Goal: Task Accomplishment & Management: Complete application form

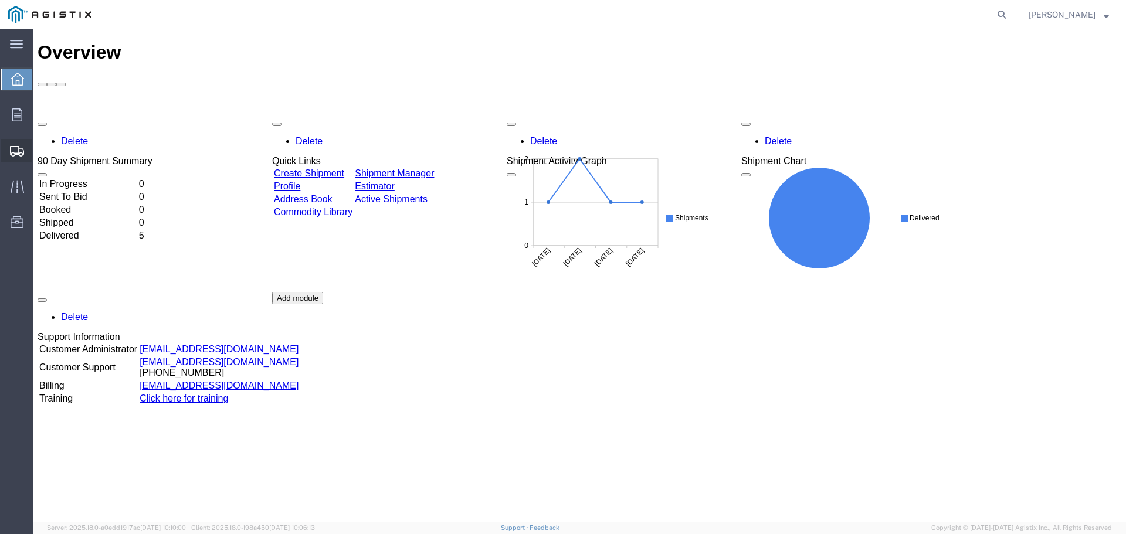
click at [0, 0] on span "Create Shipment" at bounding box center [0, 0] width 0 height 0
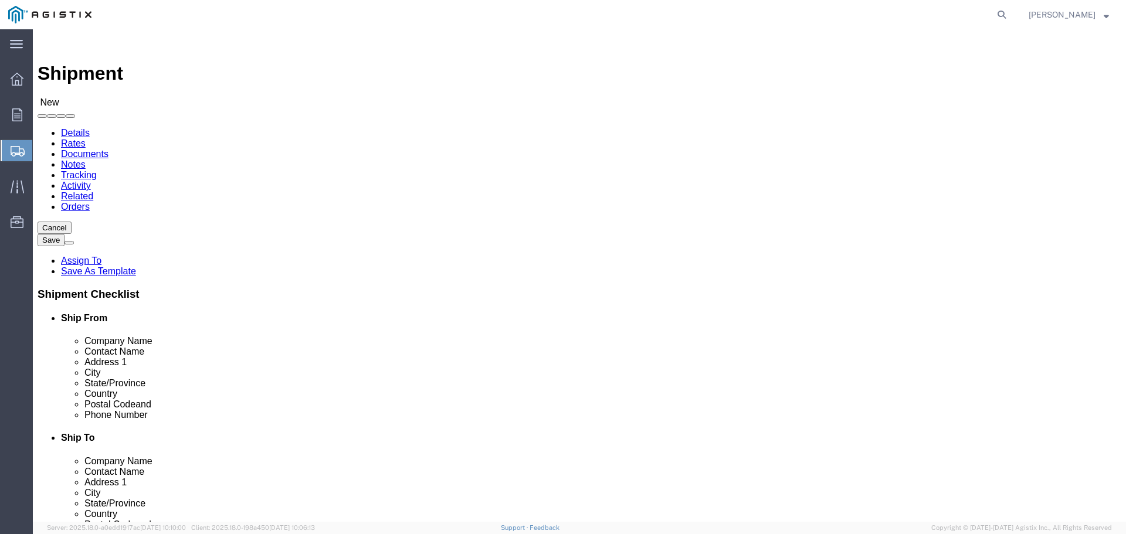
select select
click select "Select General Electric International Inc PG&E"
select select "9596"
click select "Select General Electric International Inc PG&E"
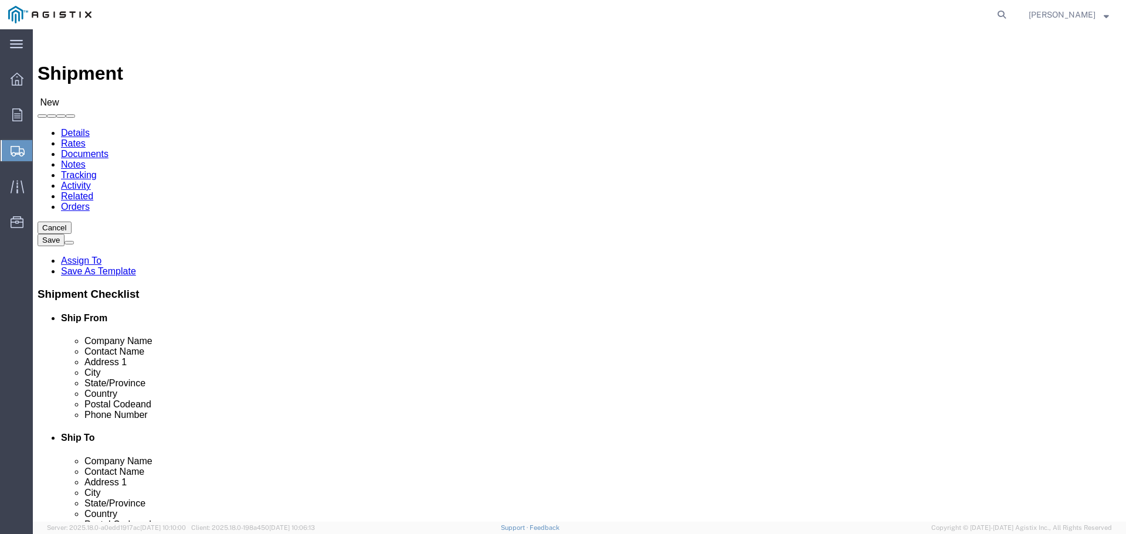
select select
click select "Select All Others [GEOGRAPHIC_DATA] [GEOGRAPHIC_DATA] [GEOGRAPHIC_DATA] [GEOGRA…"
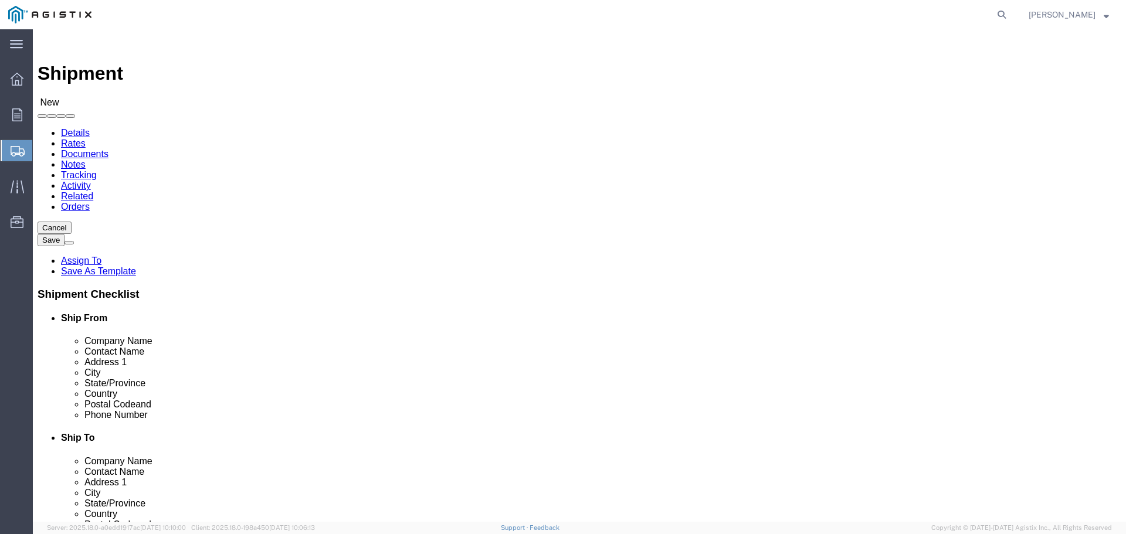
select select "23082"
click select "Select All Others [GEOGRAPHIC_DATA] [GEOGRAPHIC_DATA] [GEOGRAPHIC_DATA] [GEOGRA…"
click div "Location My Profile Location (OBSOLETE) [PERSON_NAME] SC - GC TRAILER (OBSOLETE…"
click input "text"
type input "GE GRID SOLUTIONS"
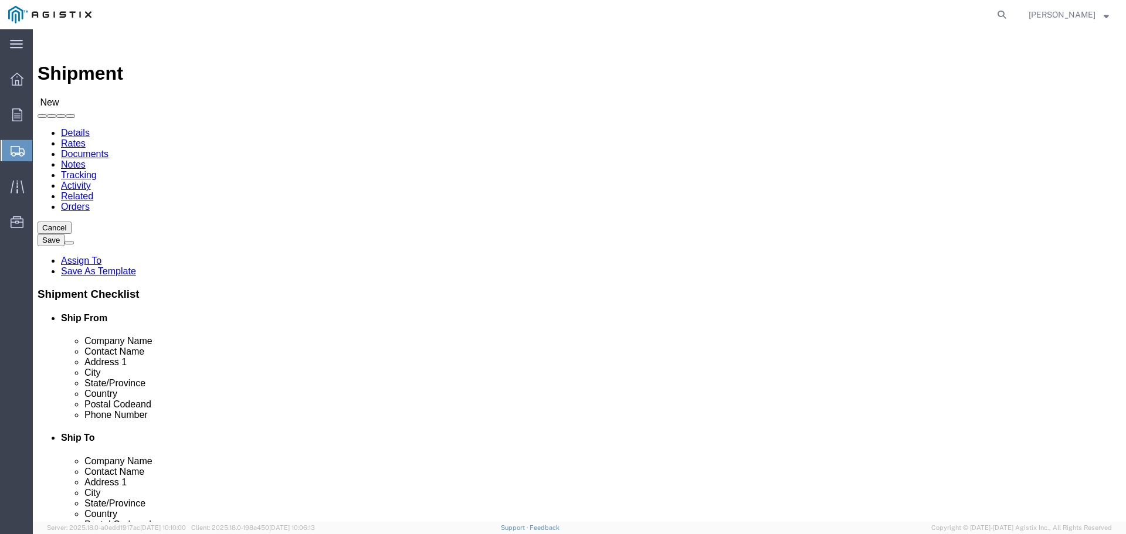
click input "text"
type input "GE VERNOVA"
click input "text"
type input "[PERSON_NAME]"
click input "text"
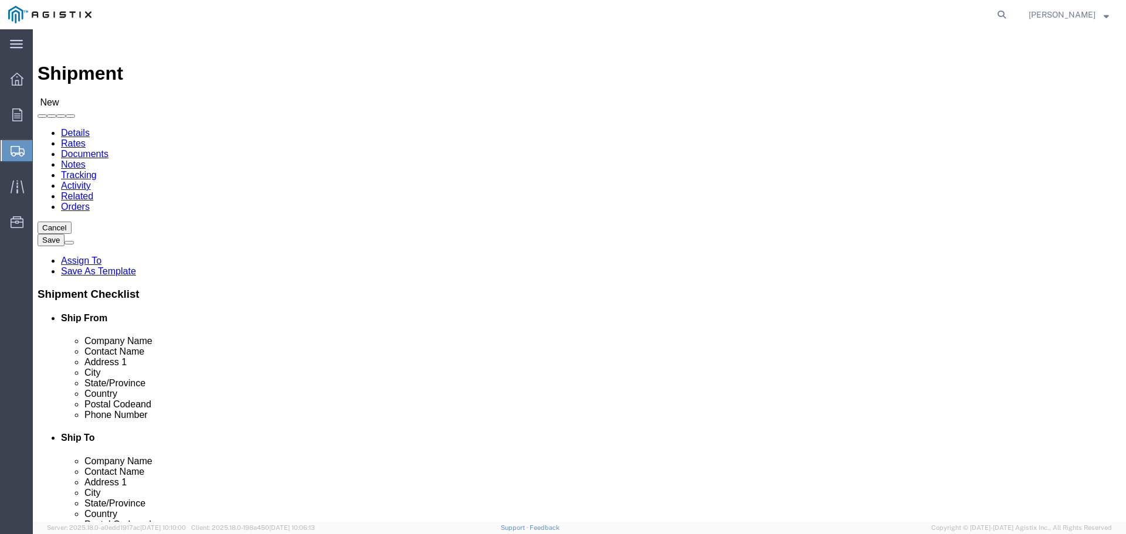
type input "1 POWER LANE"
click input "text"
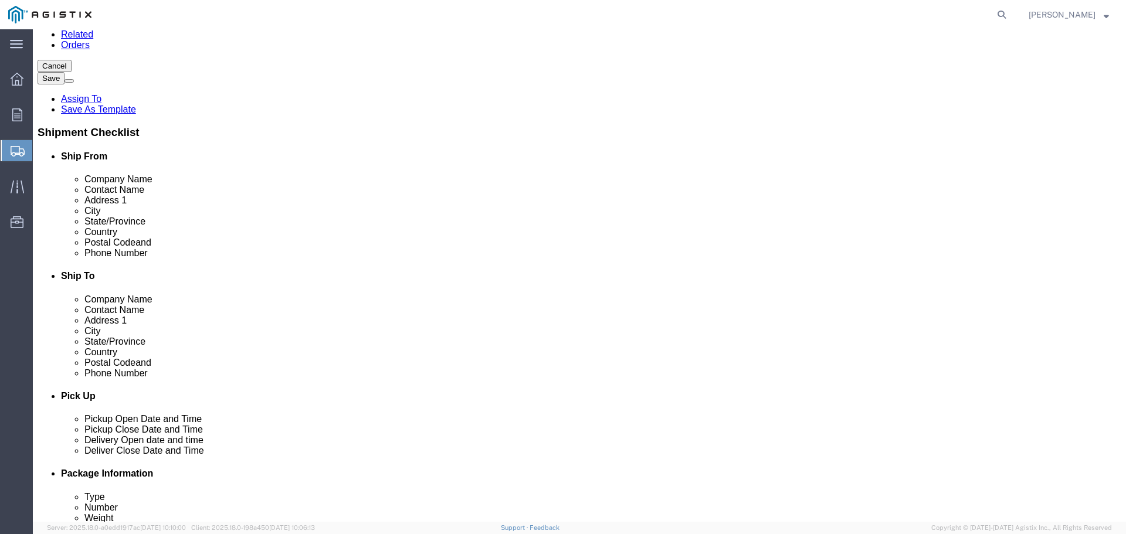
scroll to position [195, 0]
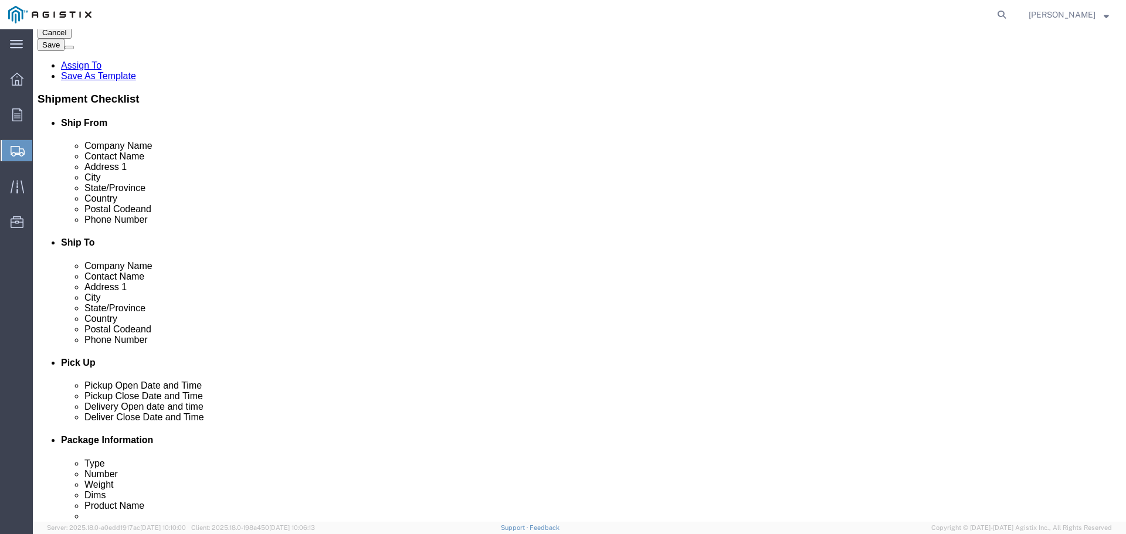
type input "[GEOGRAPHIC_DATA]"
click input "text"
type input "15022"
click input "text"
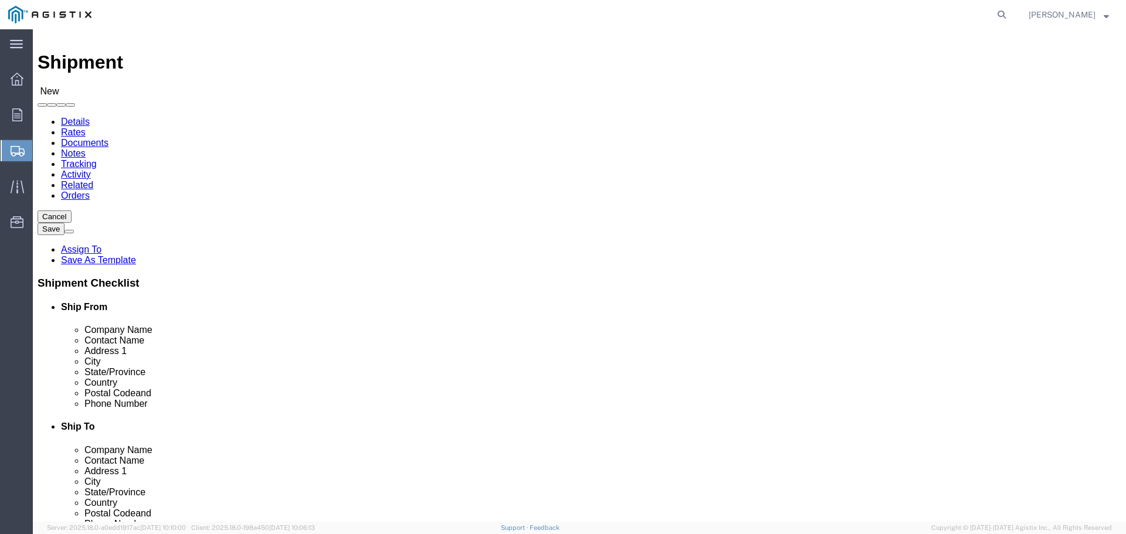
scroll to position [0, 0]
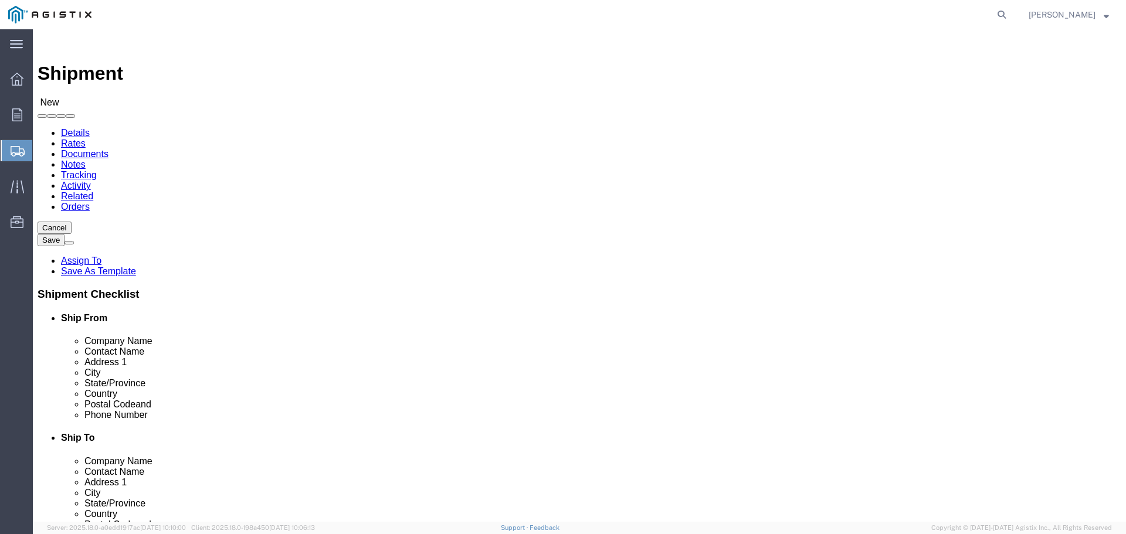
type input "7242764249"
click input "text"
type input "PG&E"
click label "Company Name"
click input "text"
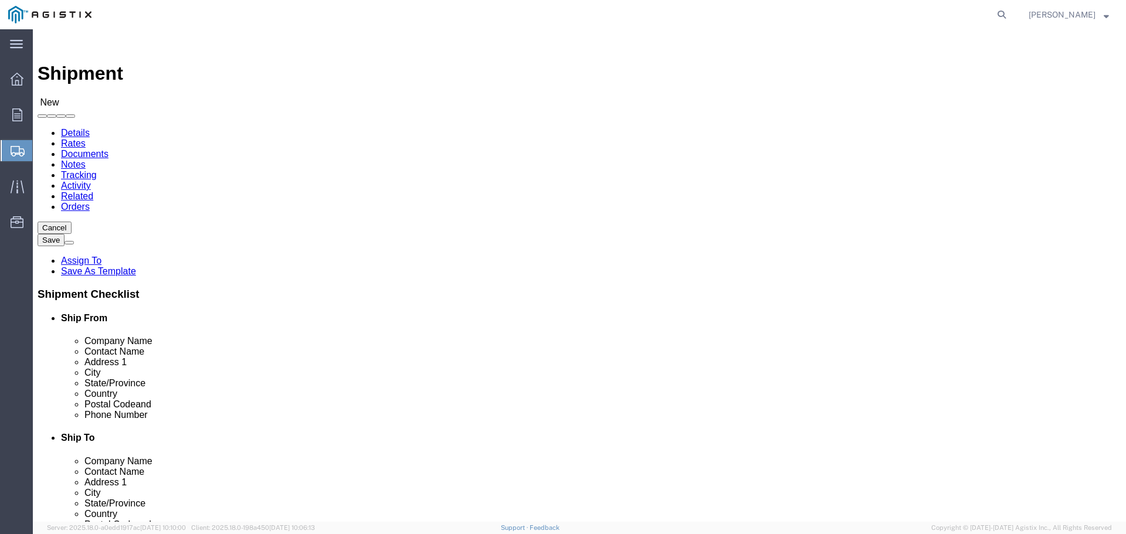
type input "PG&E"
click label "Contact Name"
click input "text"
type input "N/A"
click label "Contact Name"
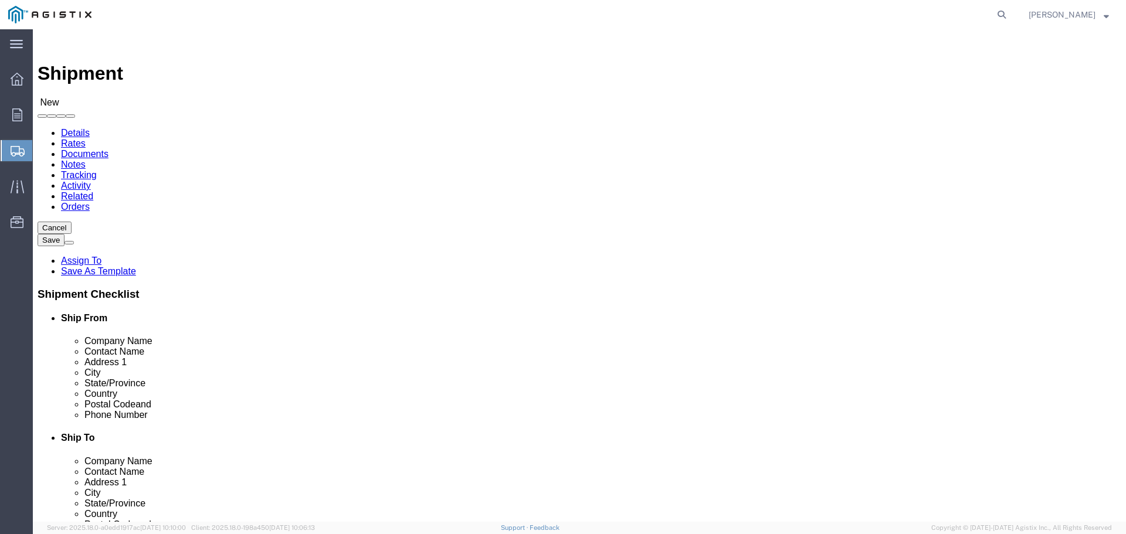
click input "text"
paste input "[STREET_ADDRESS]"
type input "[STREET_ADDRESS]"
click input "text"
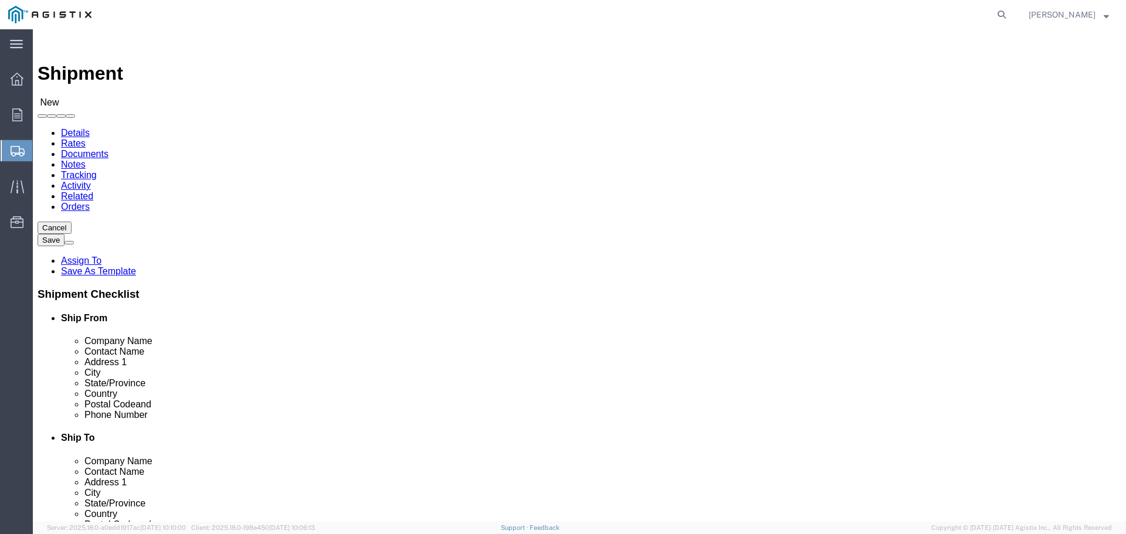
click input "text"
type input "[GEOGRAPHIC_DATA]"
click label "City"
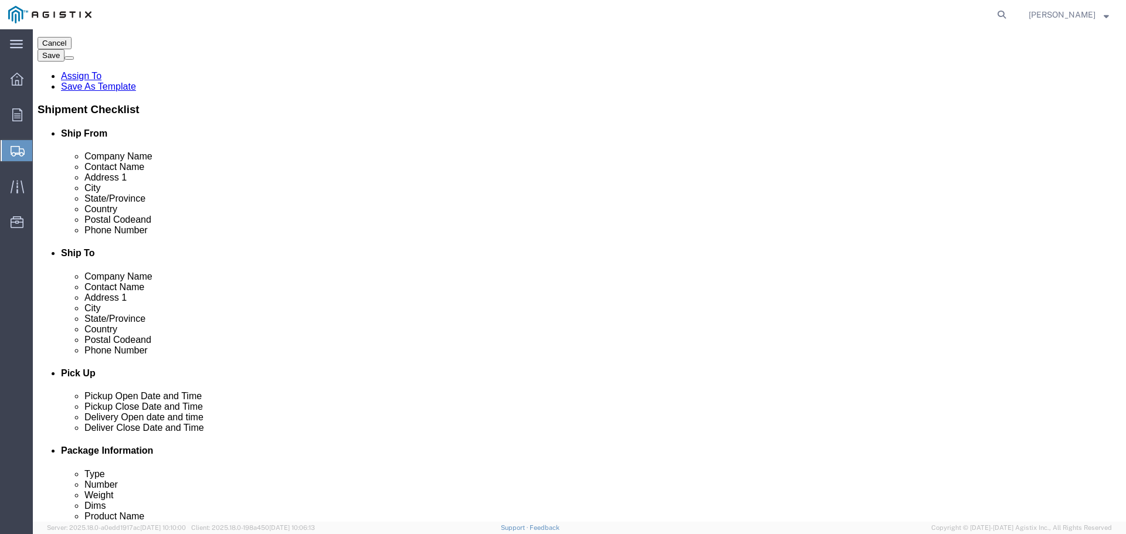
scroll to position [195, 0]
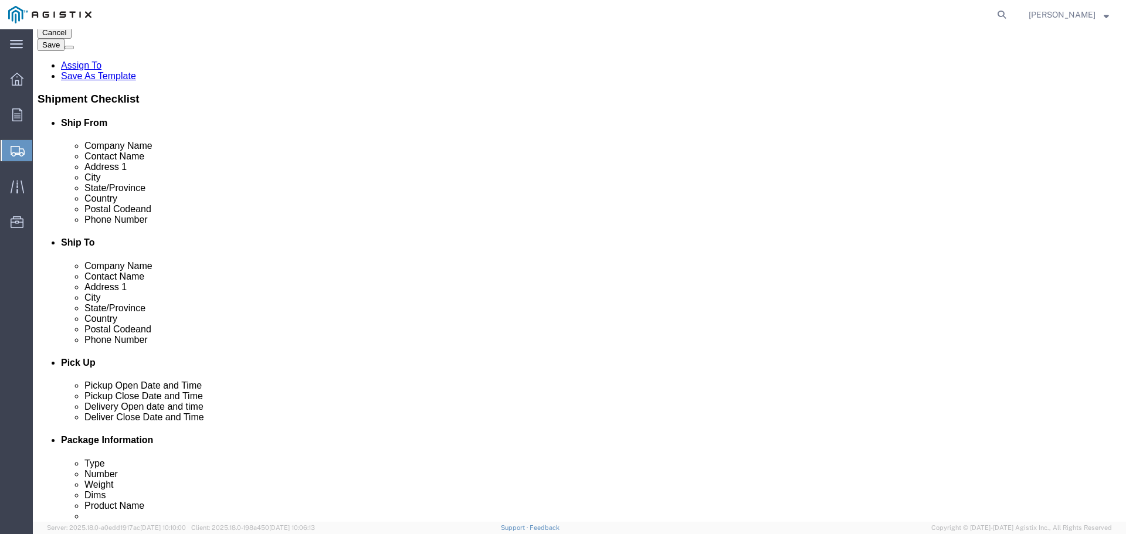
click input "Postal Code"
type input "93725"
click input "text"
paste input "[PHONE_NUMBER]"
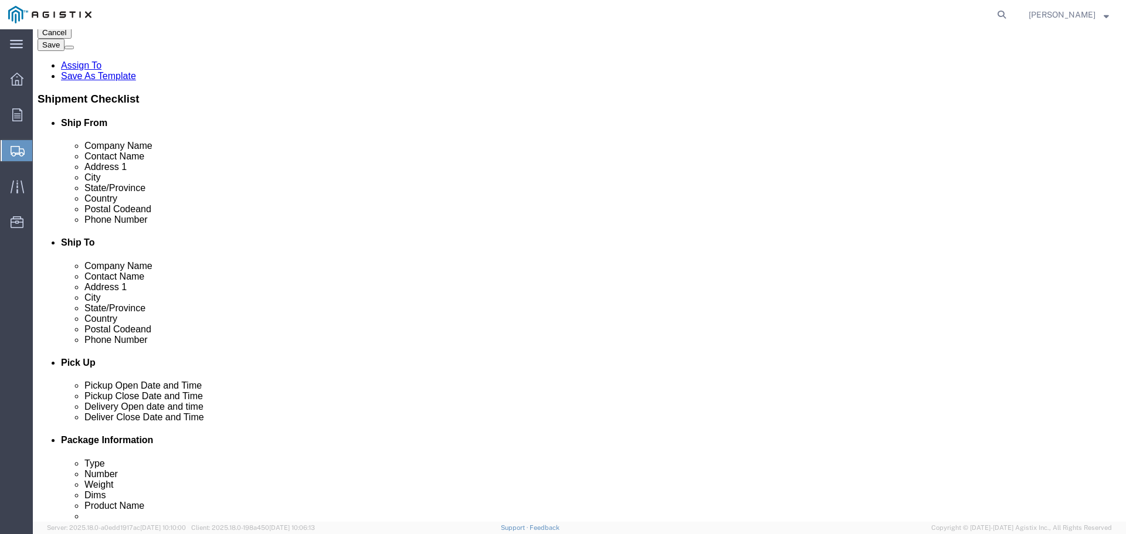
type input "[PHONE_NUMBER]"
click input "text"
click input "[PERSON_NAME][EMAIL_ADDRESS][PERSON_NAME][DOMAIN_NAME]"
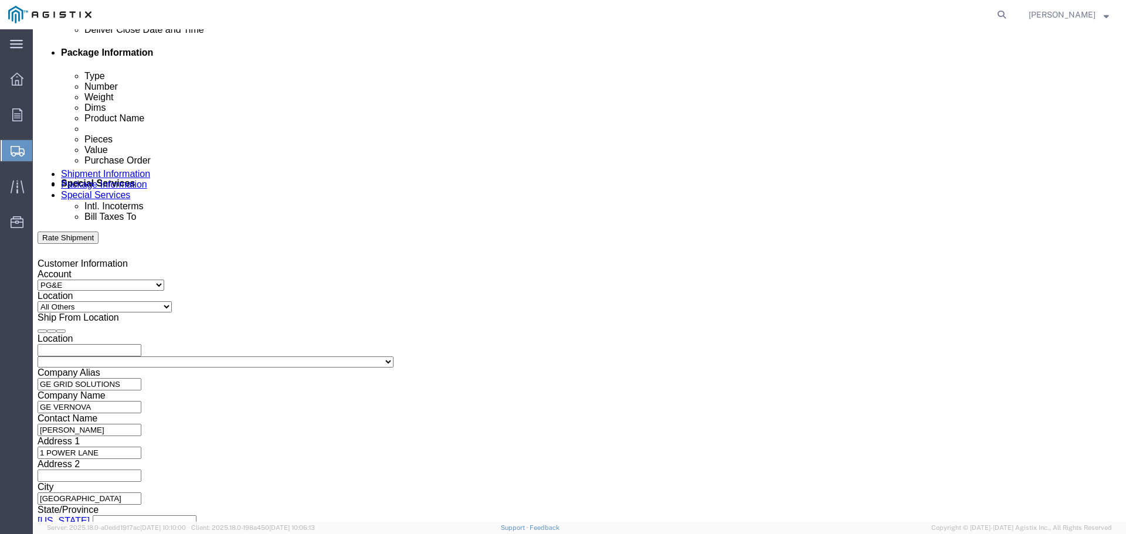
scroll to position [587, 0]
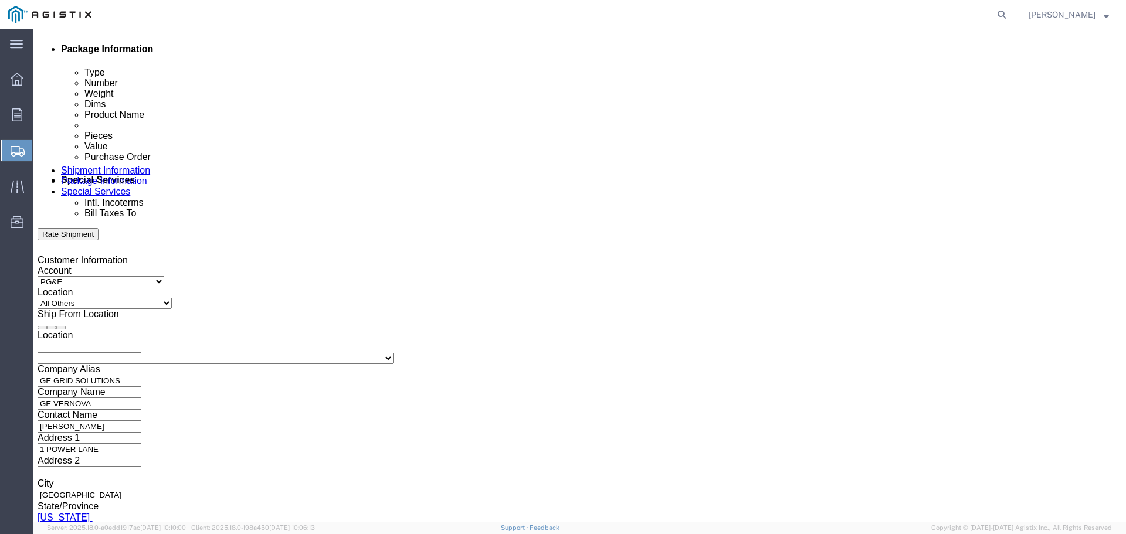
type input "[PERSON_NAME][EMAIL_ADDRESS][PERSON_NAME][DOMAIN_NAME]"
click button
click div
type input "3:00 PM"
click button "Apply"
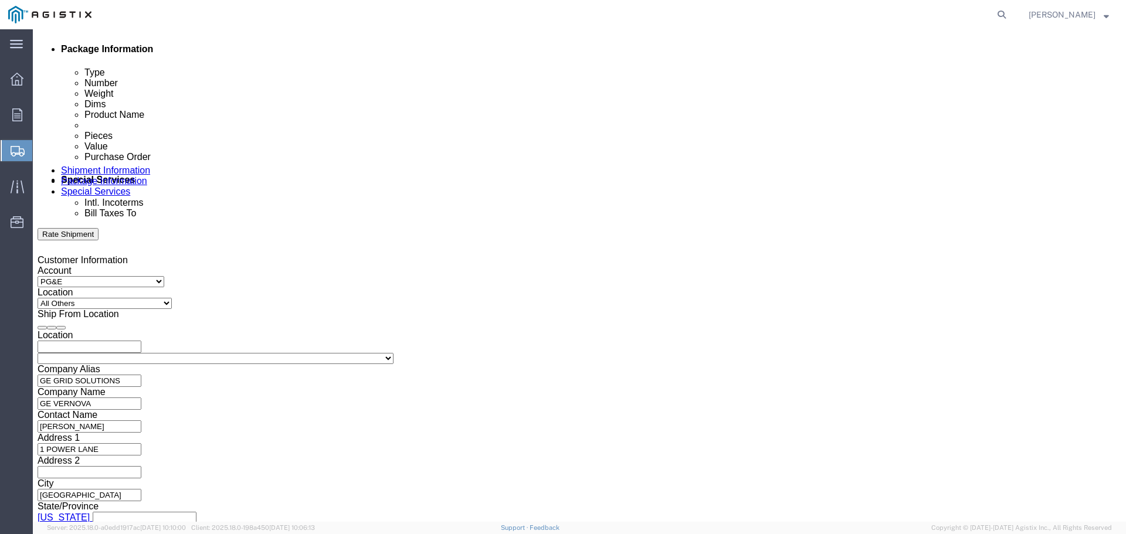
scroll to position [391, 0]
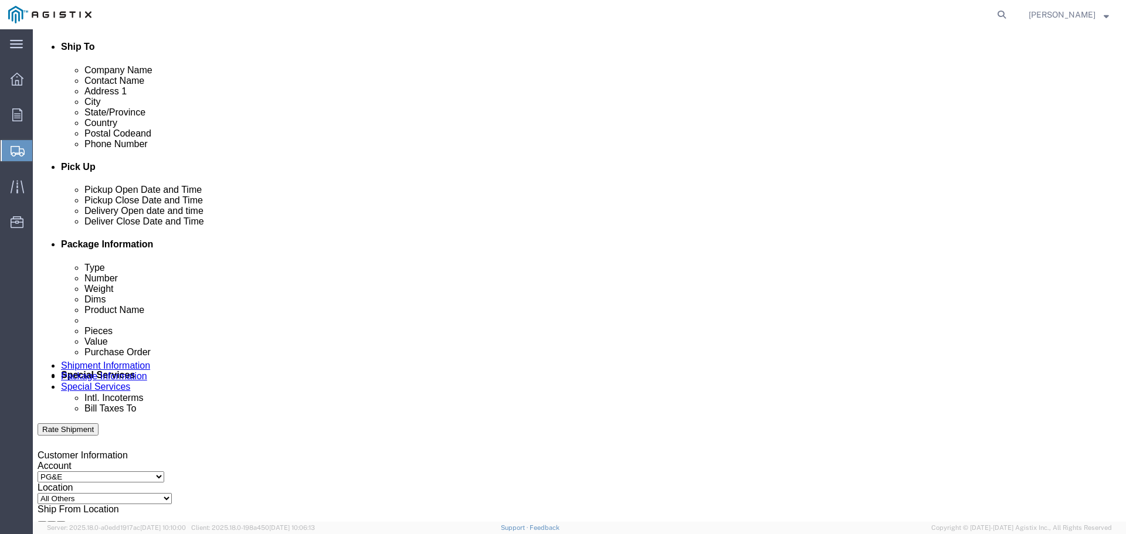
click div "[DATE] 4:00 PM"
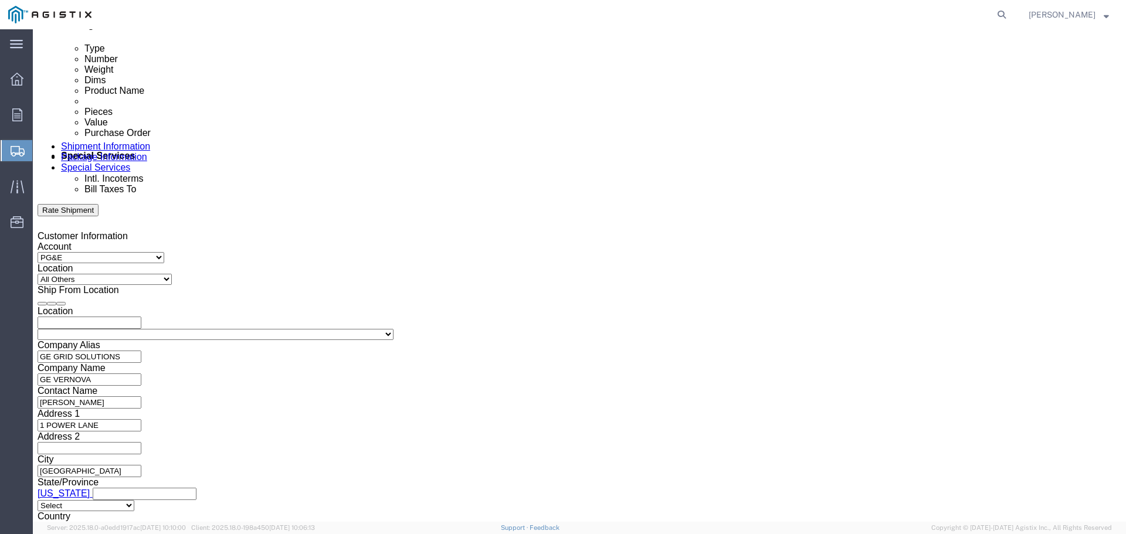
type input "7:00 PM"
click button "Apply"
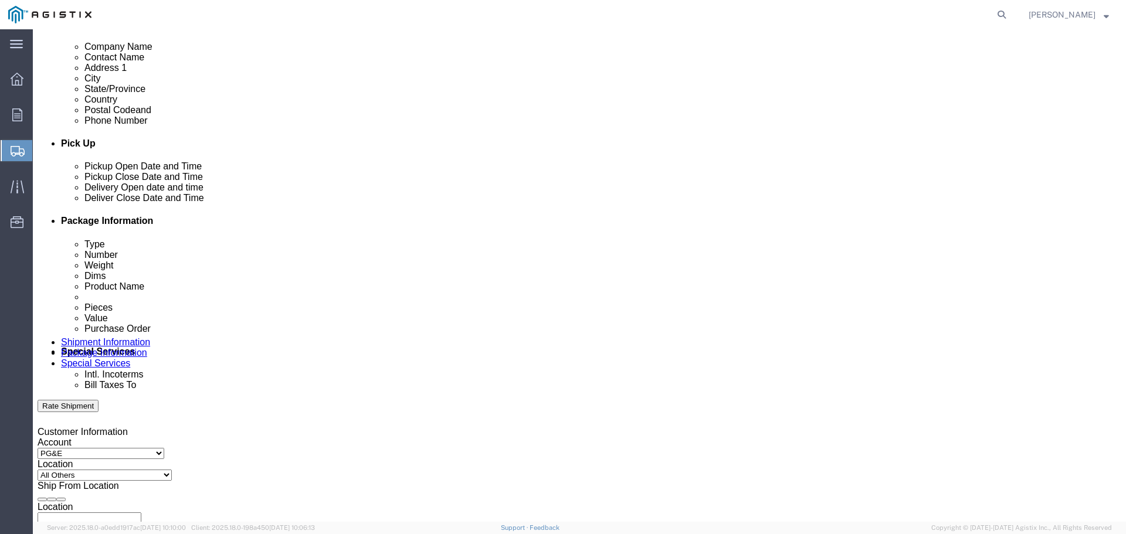
click div
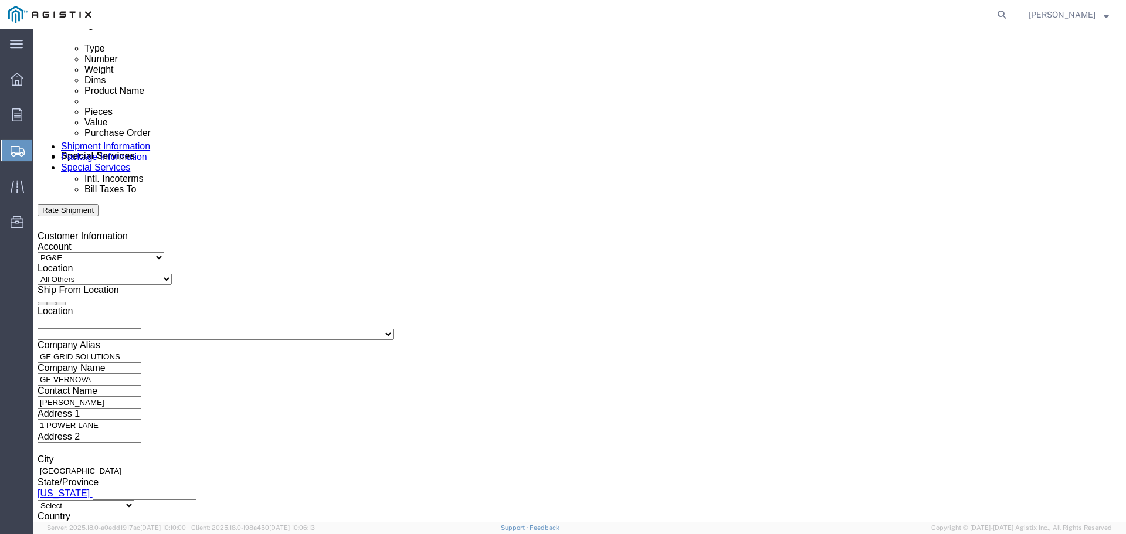
click input "8:00 PM"
type input "8:00 AM"
click button "Apply"
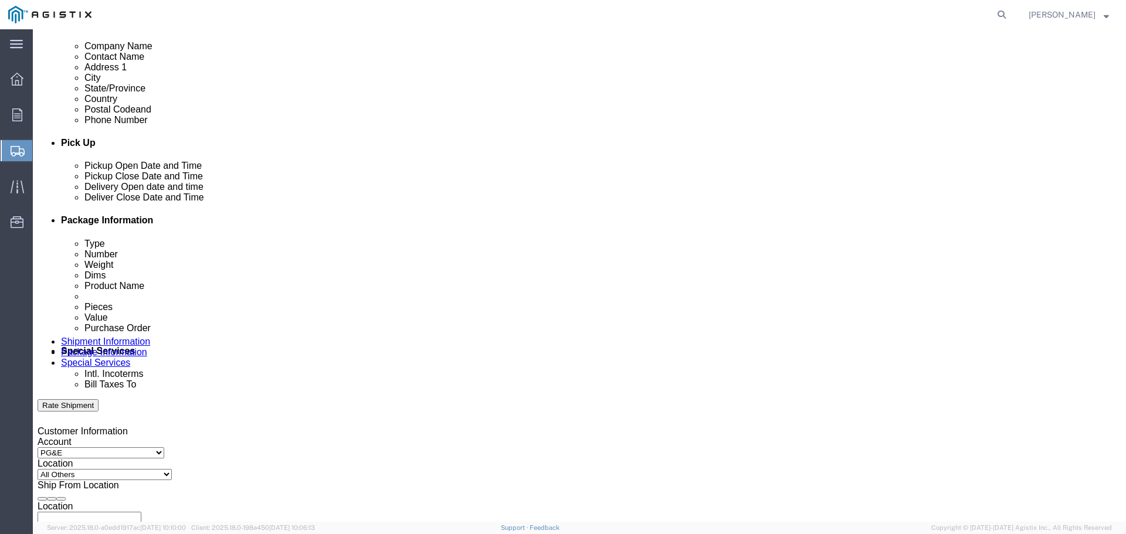
click div
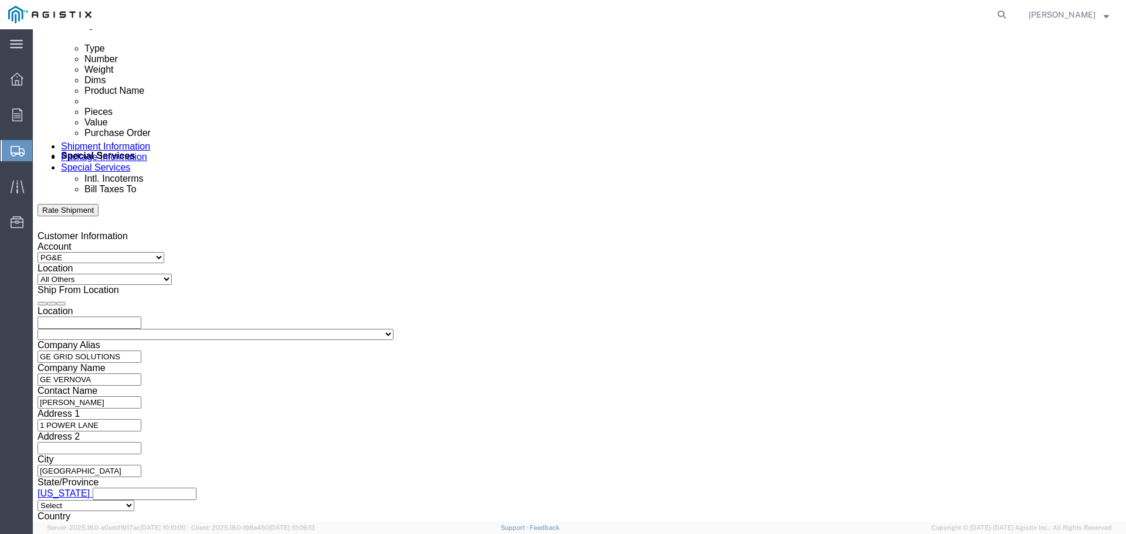
click input "9:00 AM"
click input "5:00 AM"
type input "5:00 PM"
click button "Apply"
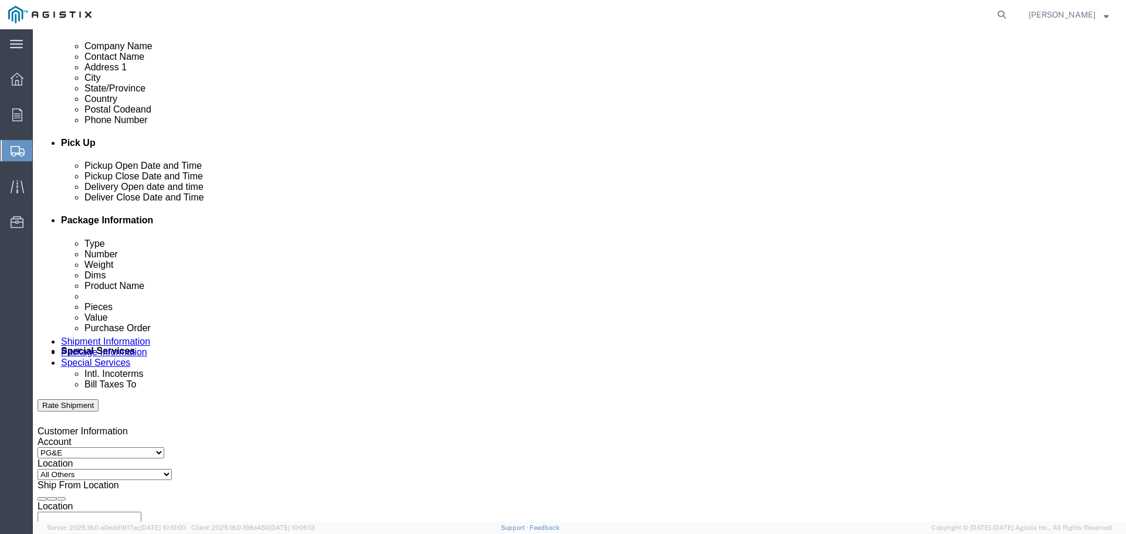
click input "text"
paste input "3501381999"
type input "3501381999"
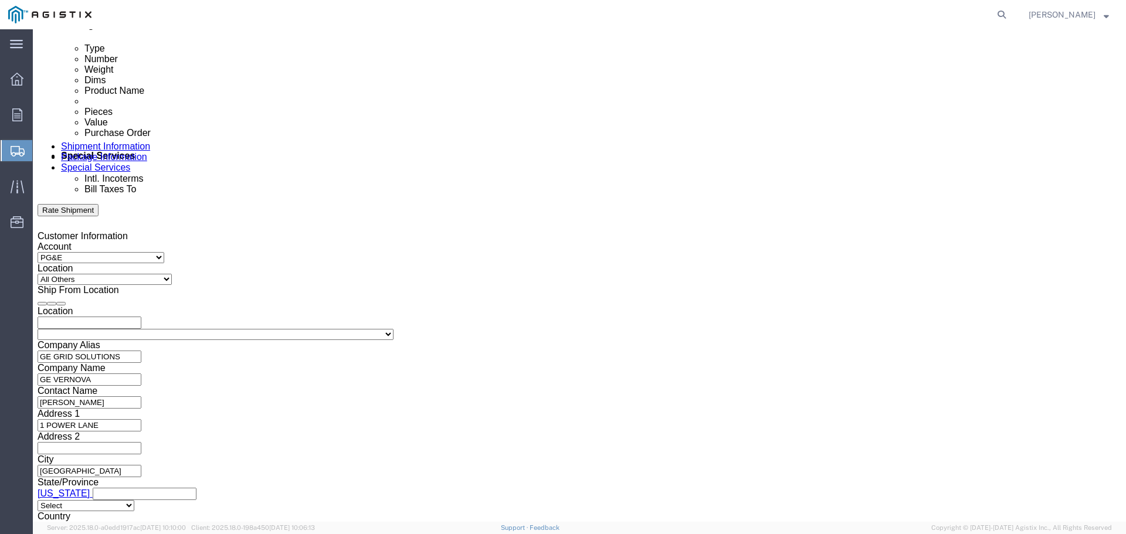
click select "Select Air Less than Truckload Multi-Leg Ocean Freight Rail Small Parcel Truckl…"
select select "LTL"
click select "Select Air Less than Truckload Multi-Leg Ocean Freight Rail Small Parcel Truckl…"
click select "Select Straight Truck"
select select "STTR"
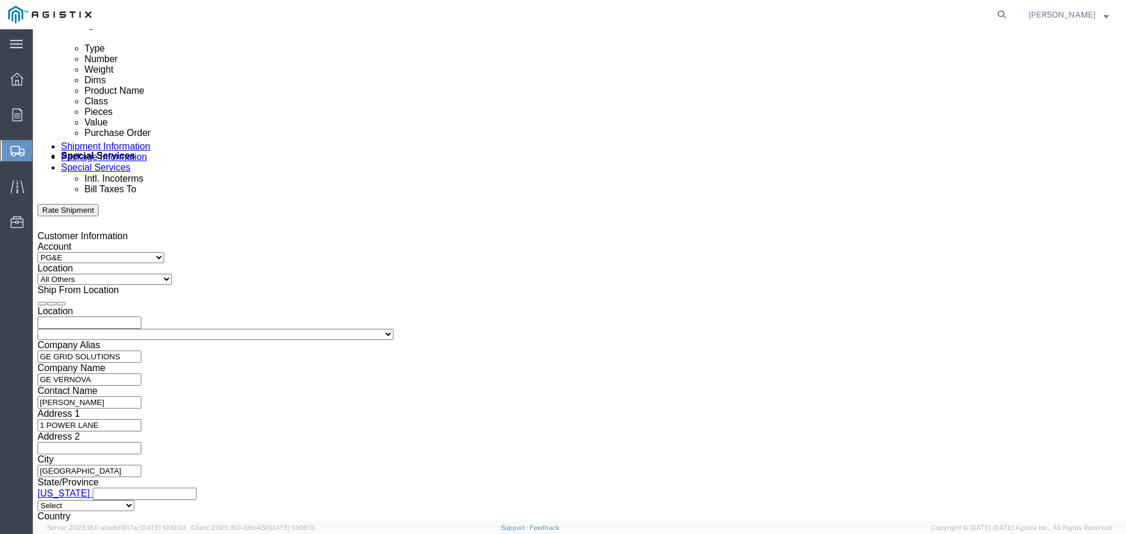
click select "Select Straight Truck"
click input "text"
click td "8"
click button "Continue"
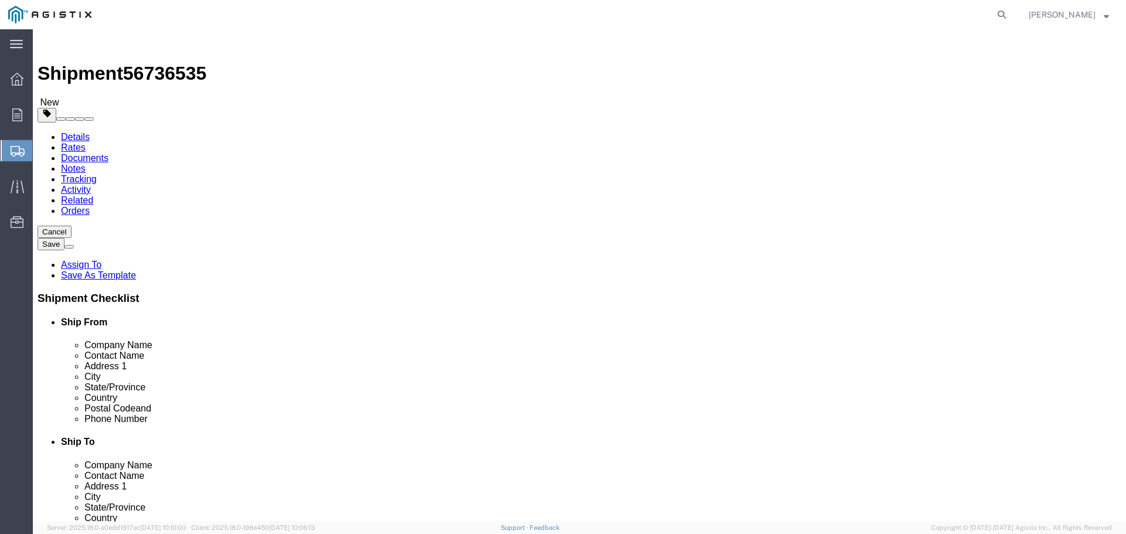
click select "Select Bulk Bundle(s) Cardboard Box(es) Carton(s) Crate(s) Drum(s) (Fiberboard)…"
select select "PONS"
click select "Select Bulk Bundle(s) Cardboard Box(es) Carton(s) Crate(s) Drum(s) (Fiberboard)…"
click input "1"
type input "3"
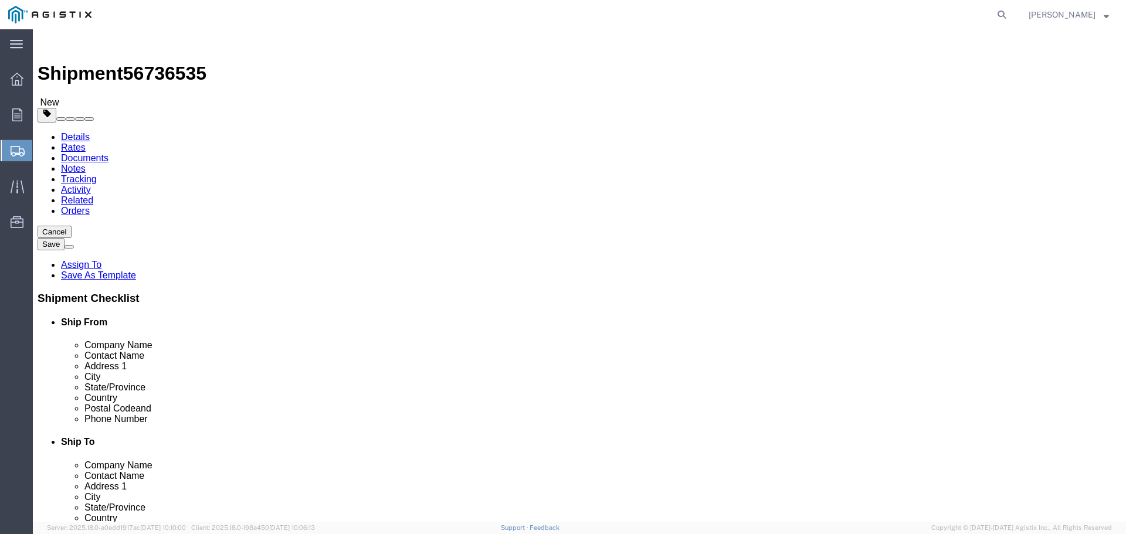
click input "text"
type input "44"
type input "68"
click input "0.00"
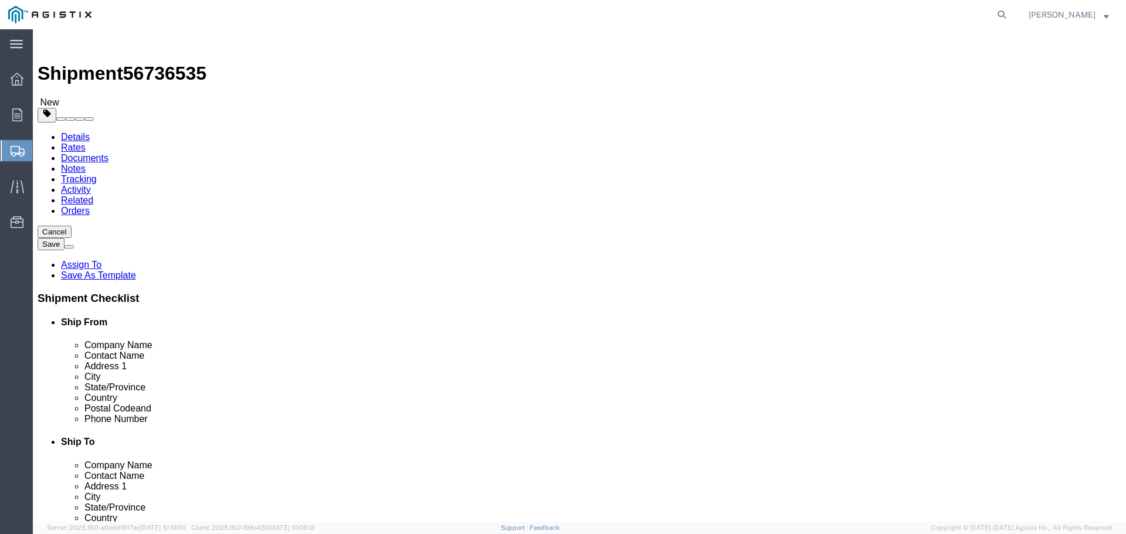
click input "0.00"
type input "0"
type input "650"
click link "Add Content"
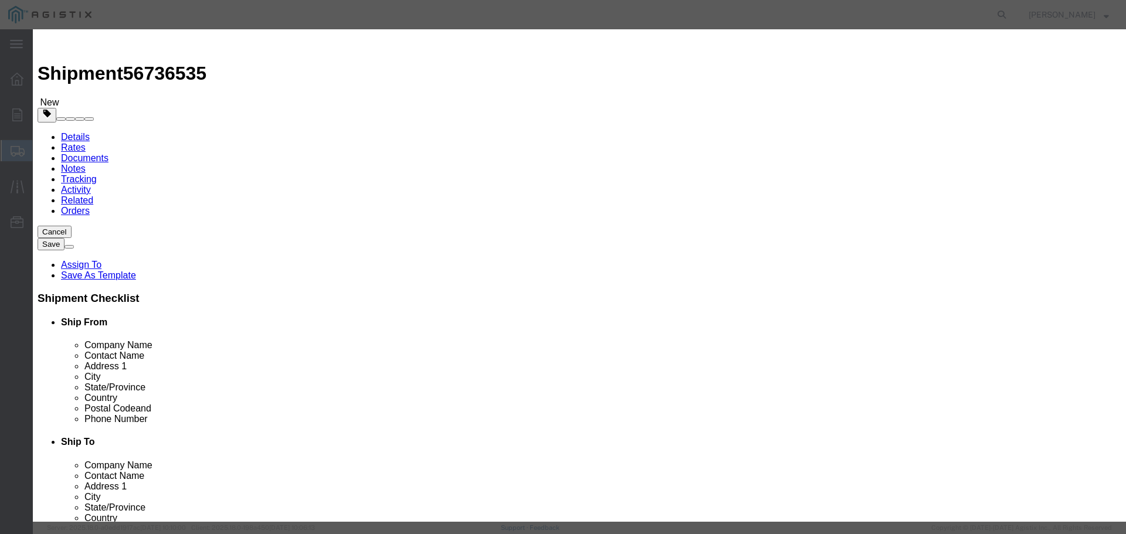
click input "0"
type input "1"
click input "text"
type input "30576"
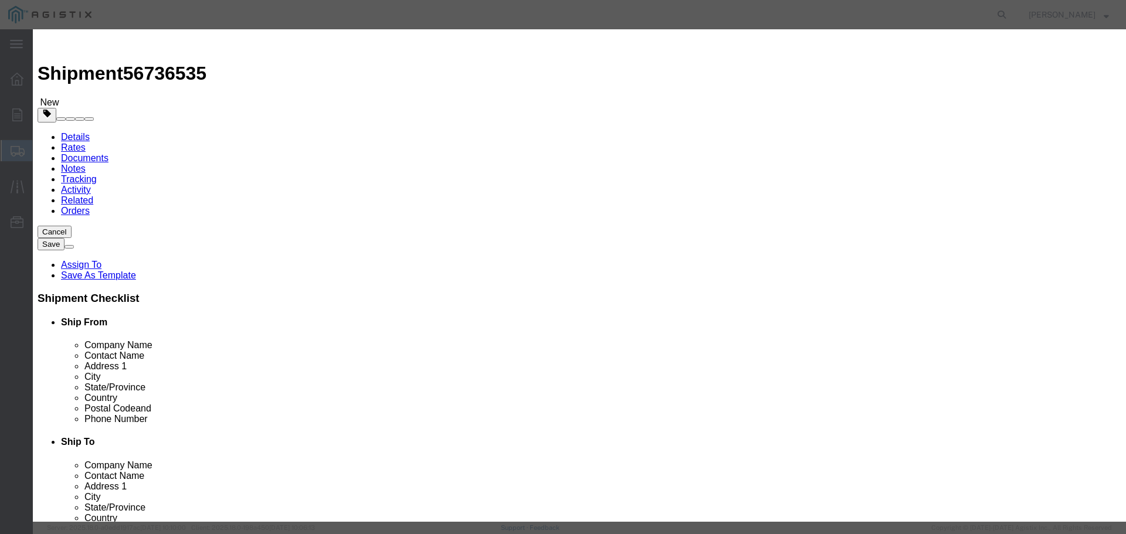
click select "Select 50 55 60 65 70 85 92.5 100 125 175 250 300 400"
select select "70"
click select "Select 50 55 60 65 70 85 92.5 100 125 175 250 300 400"
click input "text"
type input "TRANSFORMERS 474700"
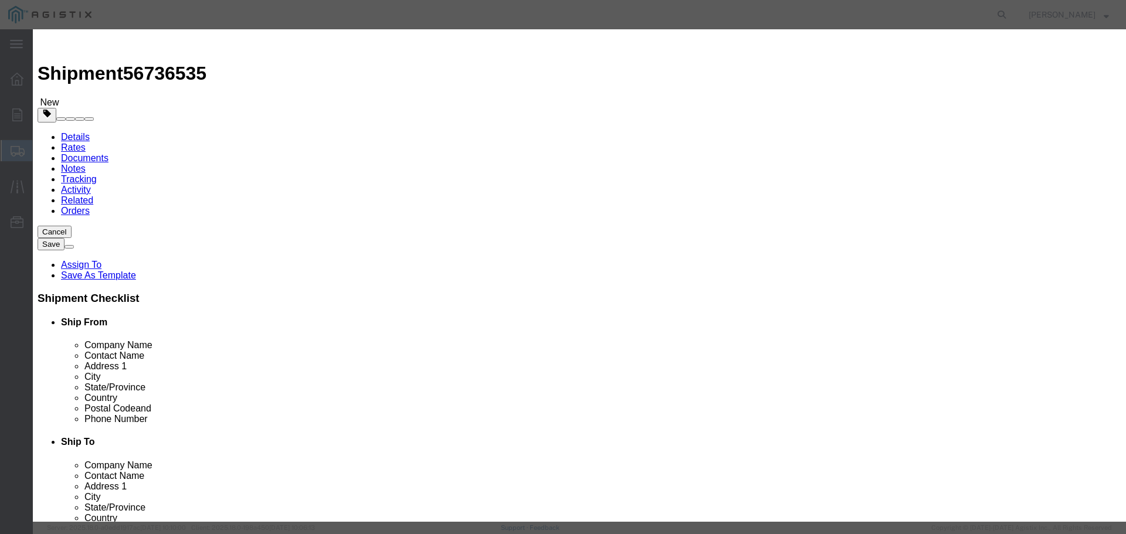
click div "Commodity library"
click button "Save & Close"
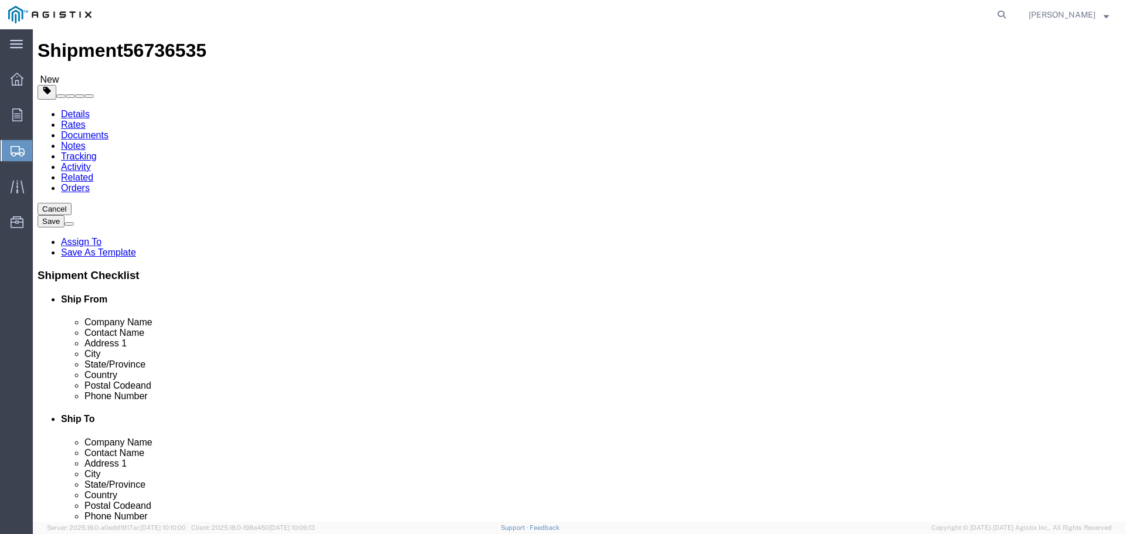
scroll to position [33, 0]
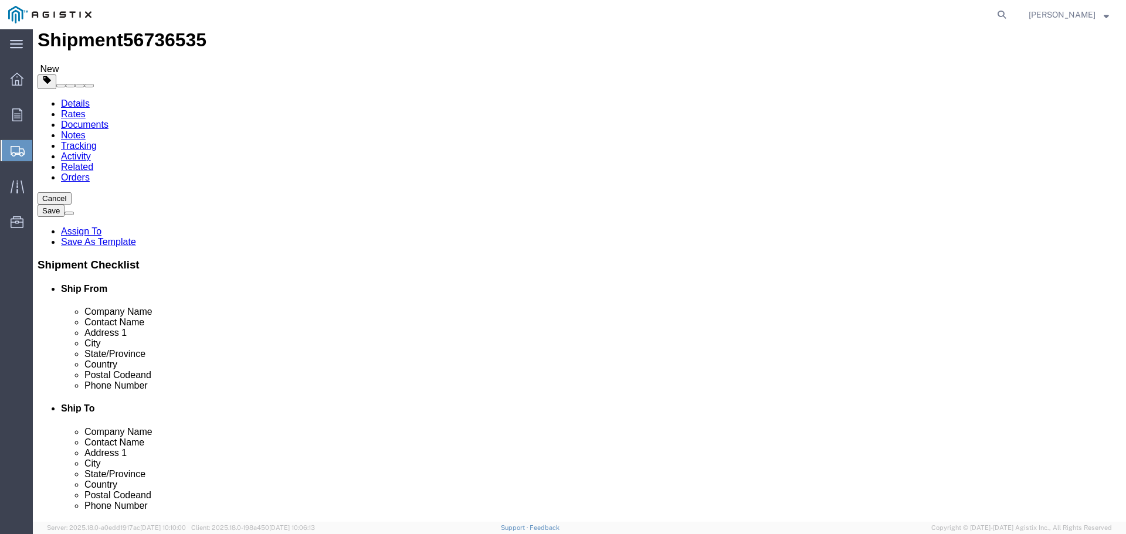
click button "Continue"
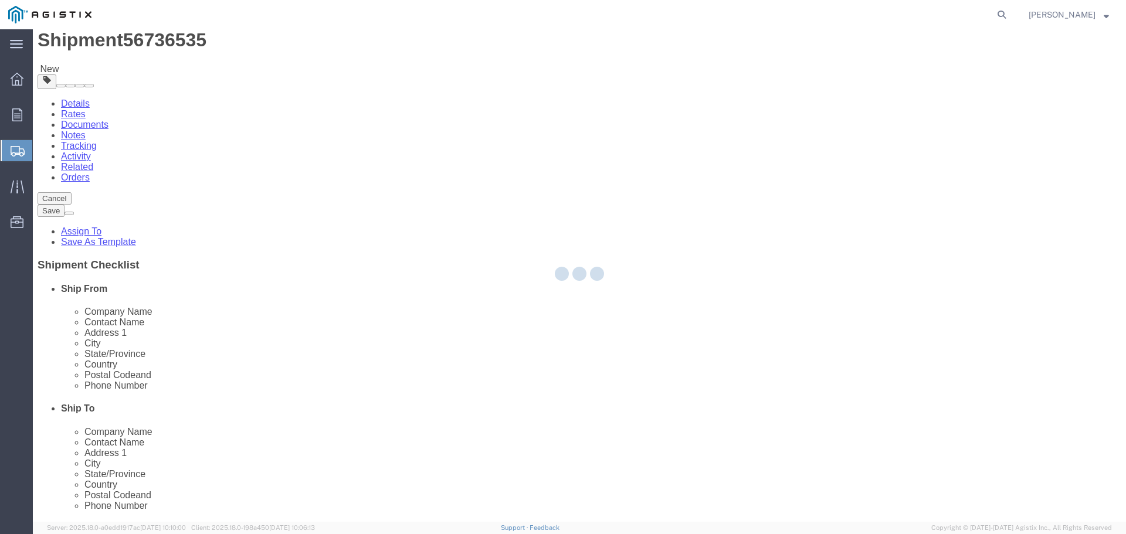
scroll to position [0, 0]
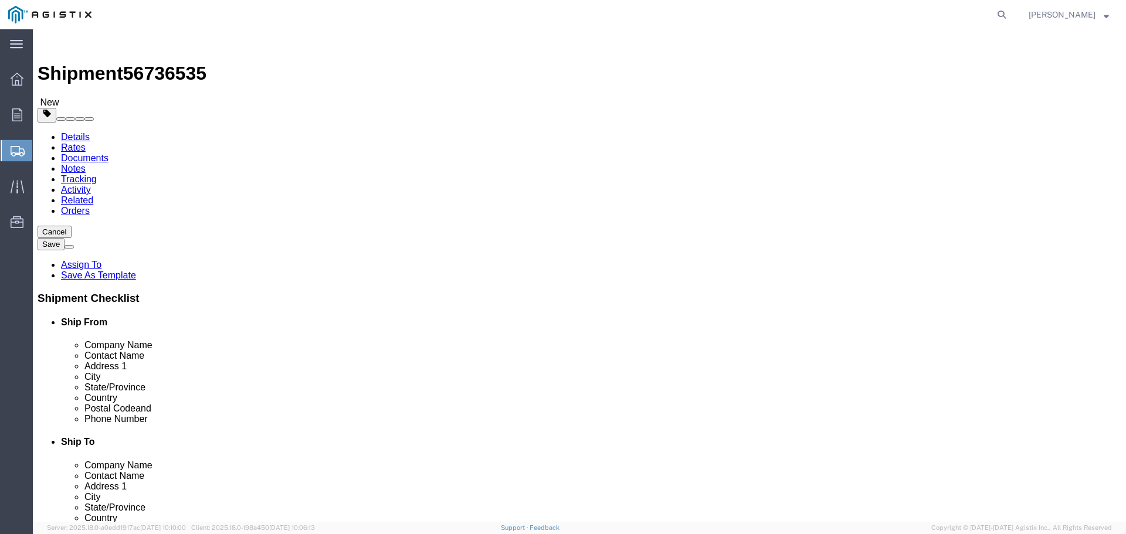
click input "text"
type input "[PERSON_NAME][EMAIL_ADDRESS][PERSON_NAME][DOMAIN_NAME]"
click input "Include shipping documents"
checkbox input "true"
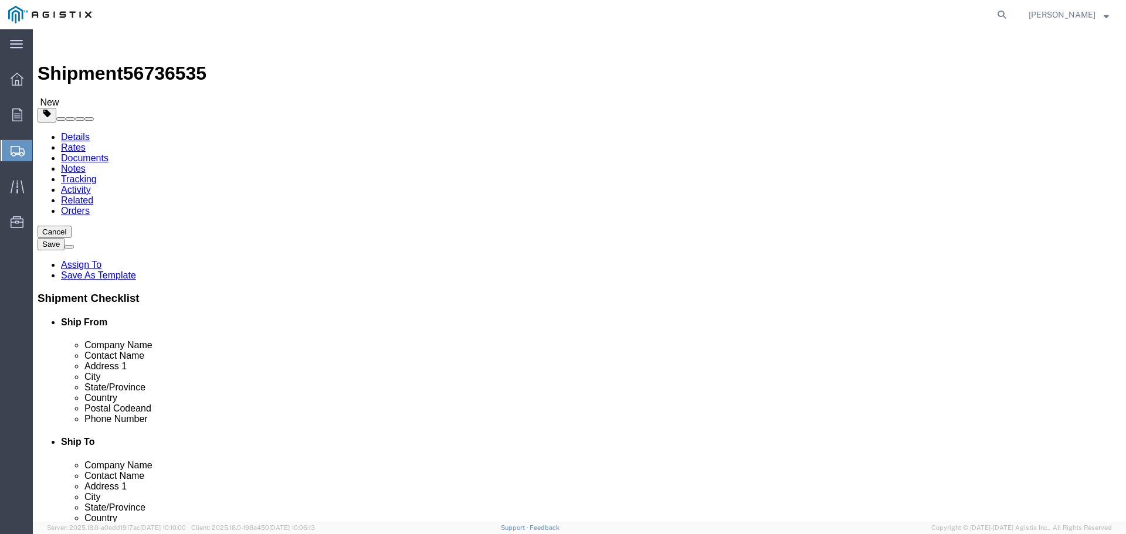
click label "BOL"
click input "BOL"
checkbox input "true"
click input "Shipping Label"
checkbox input "true"
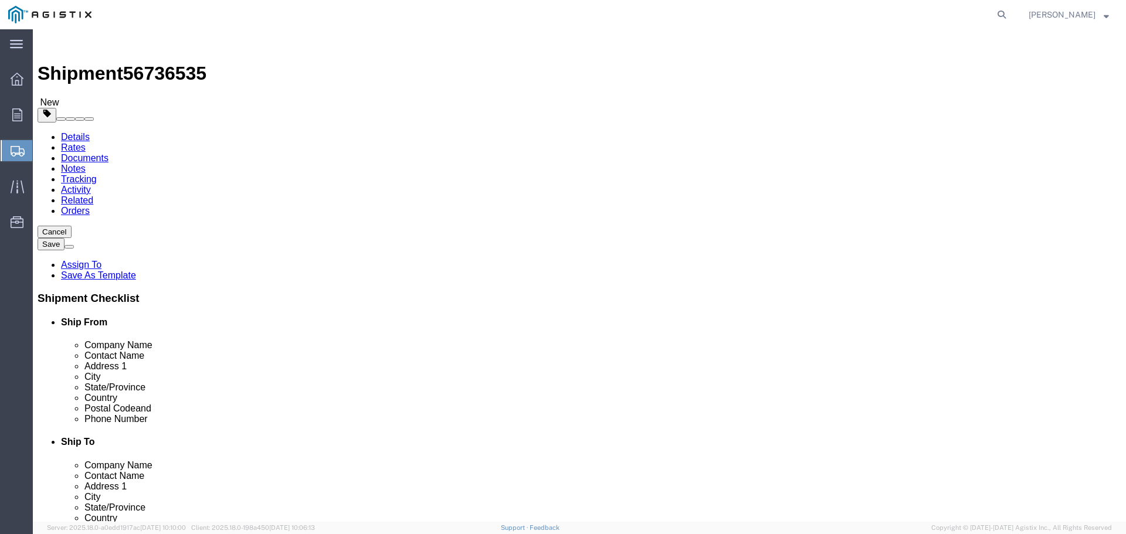
click button "Rate Shipment"
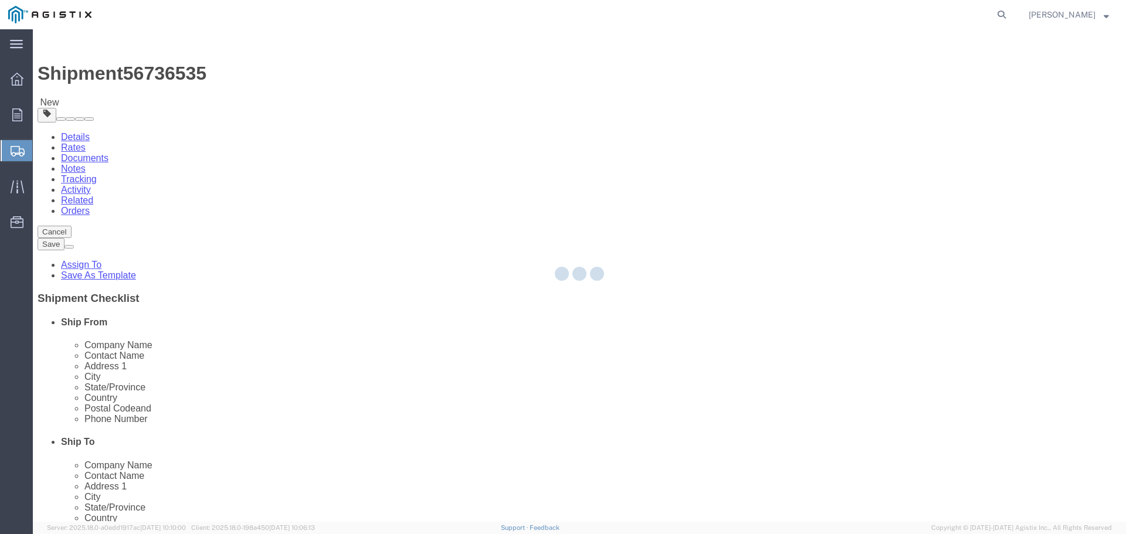
select select "PONS"
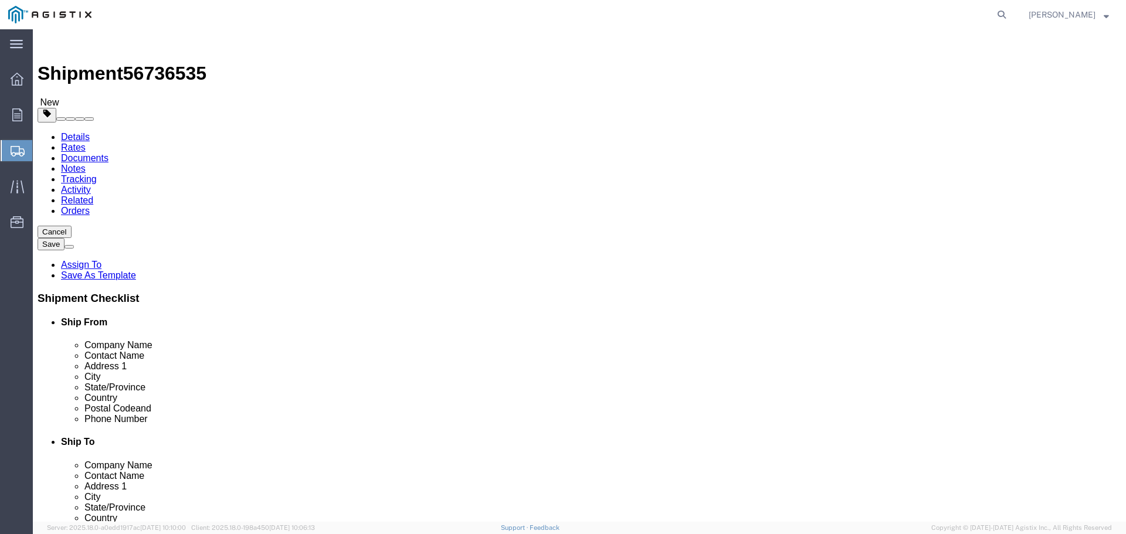
click dd "1.00 Each"
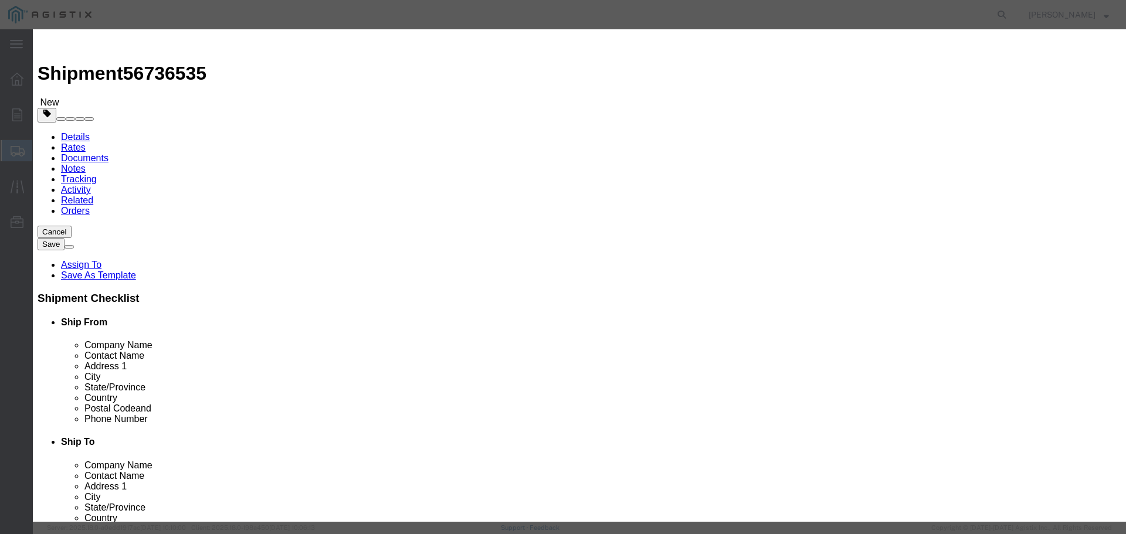
click input "1.00"
type input "1"
type input "3"
type input "91728"
click button "Save & Close"
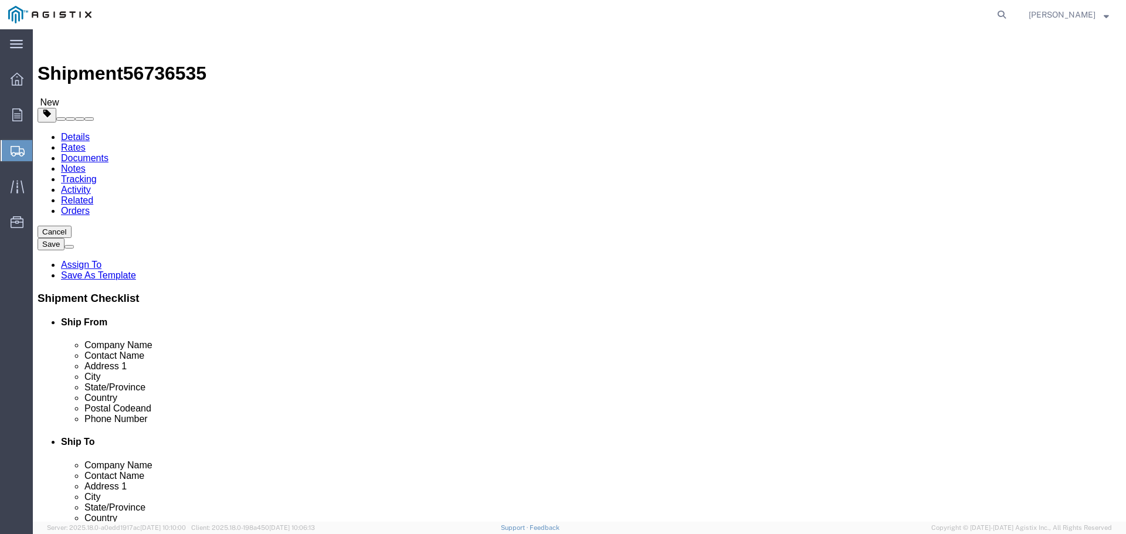
click button "Rate Shipment"
